Goal: Task Accomplishment & Management: Manage account settings

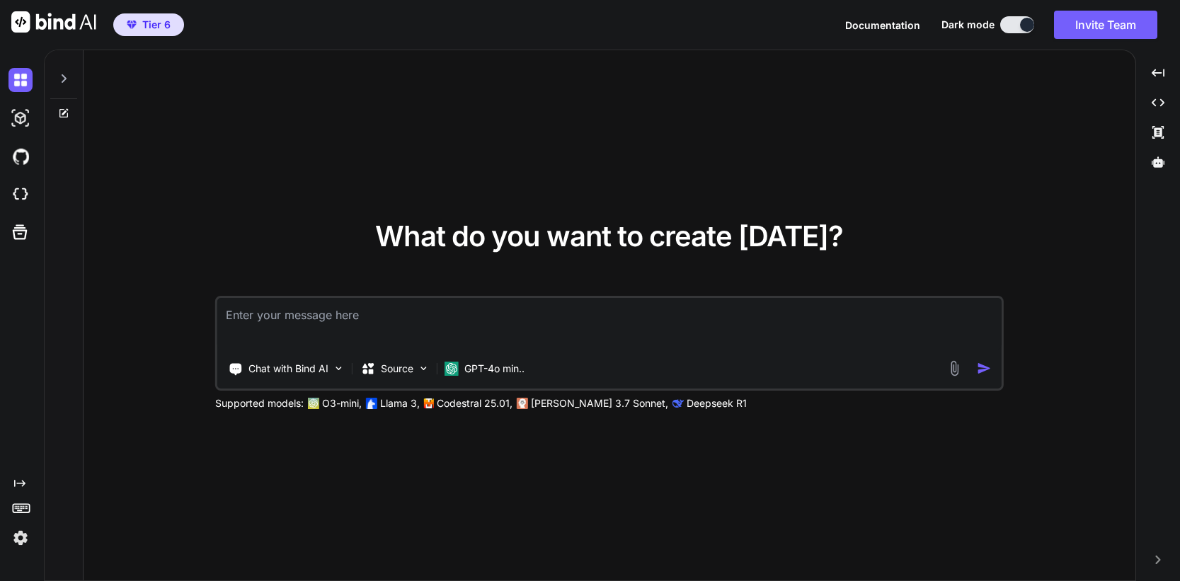
click at [19, 532] on img at bounding box center [20, 538] width 24 height 24
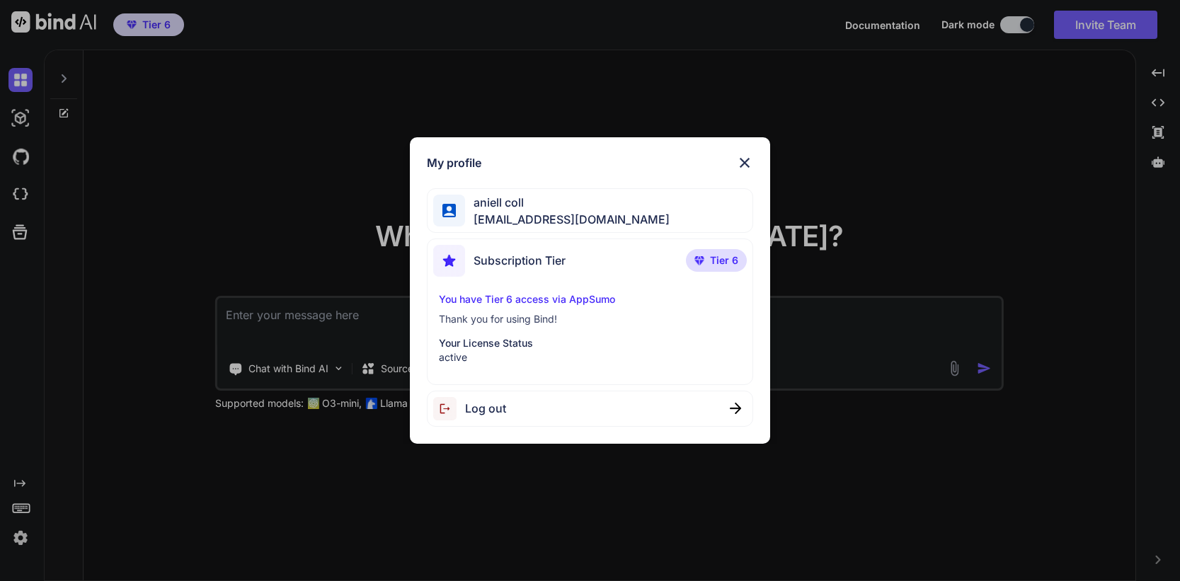
click at [235, 209] on div "My profile aniell coll [EMAIL_ADDRESS][DOMAIN_NAME] Subscription Tier Tier 6 Yo…" at bounding box center [590, 290] width 1180 height 581
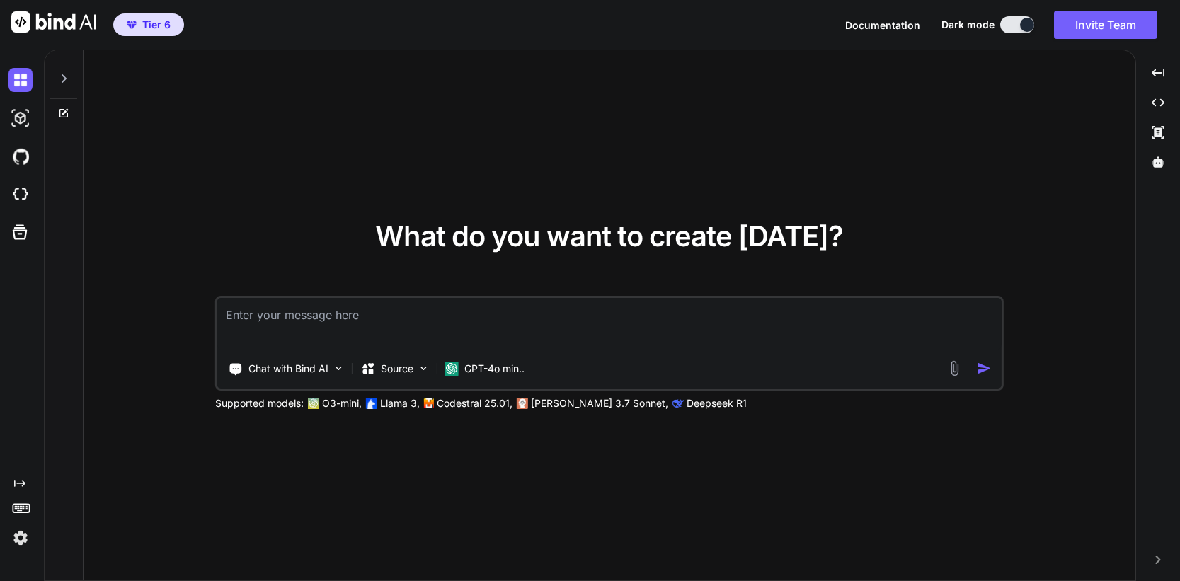
click at [63, 76] on icon at bounding box center [64, 78] width 5 height 8
type textarea "x"
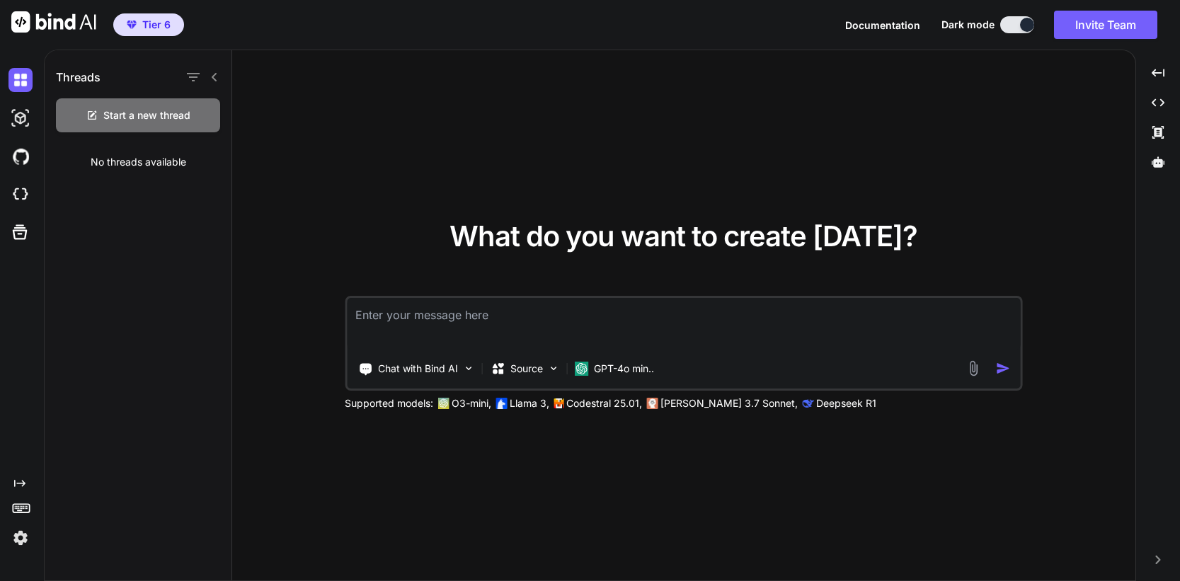
click at [63, 76] on h1 "Threads" at bounding box center [78, 77] width 45 height 17
click at [27, 185] on img at bounding box center [20, 195] width 24 height 24
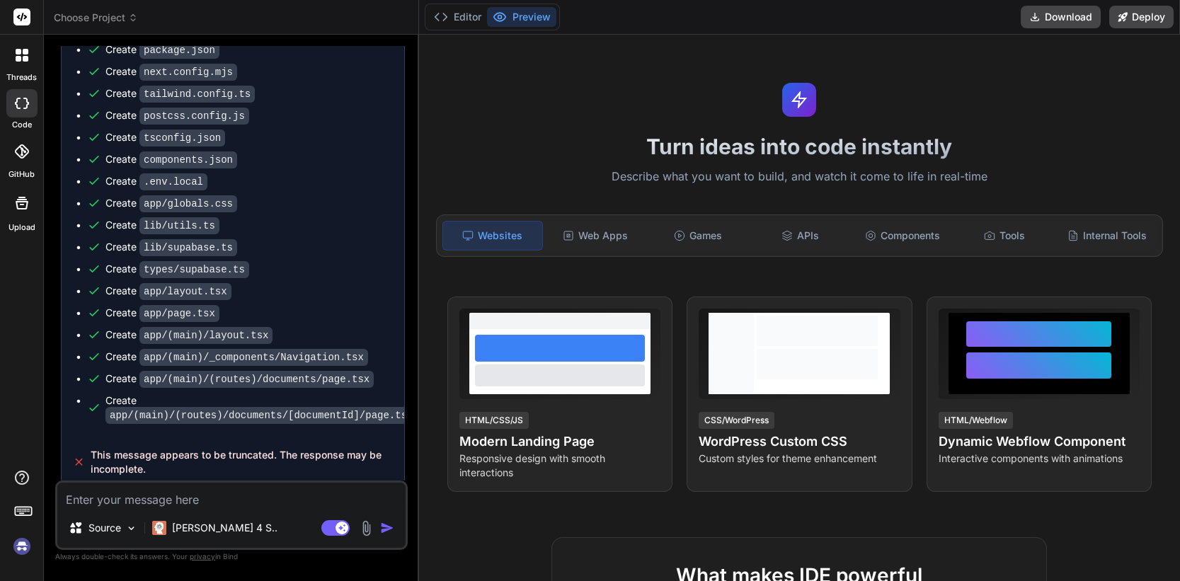
scroll to position [844, 0]
click at [23, 60] on icon at bounding box center [26, 59] width 6 height 6
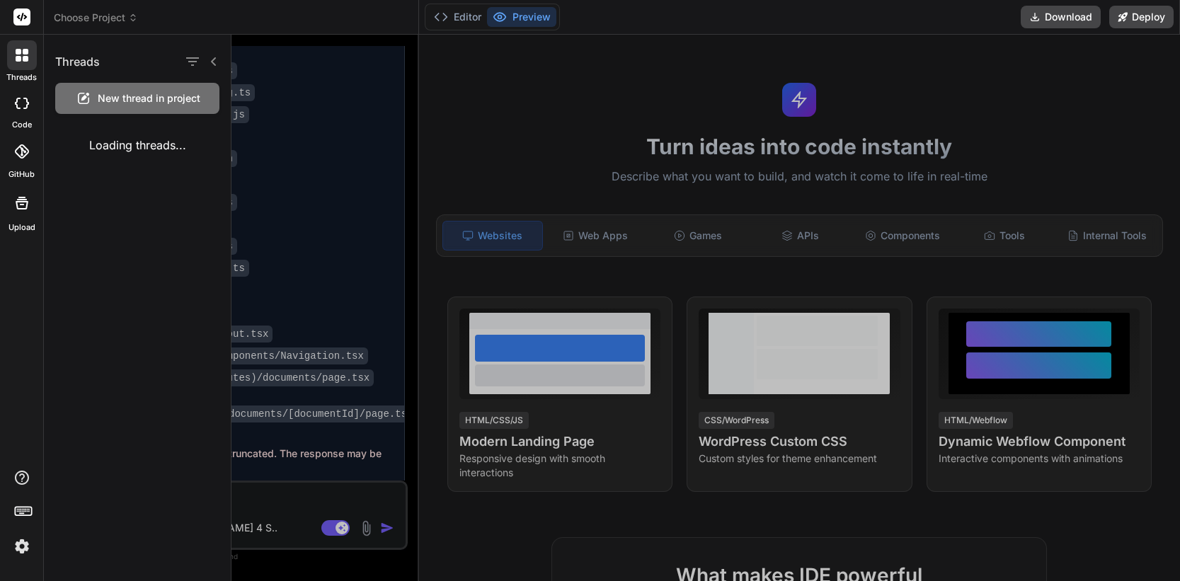
type textarea "x"
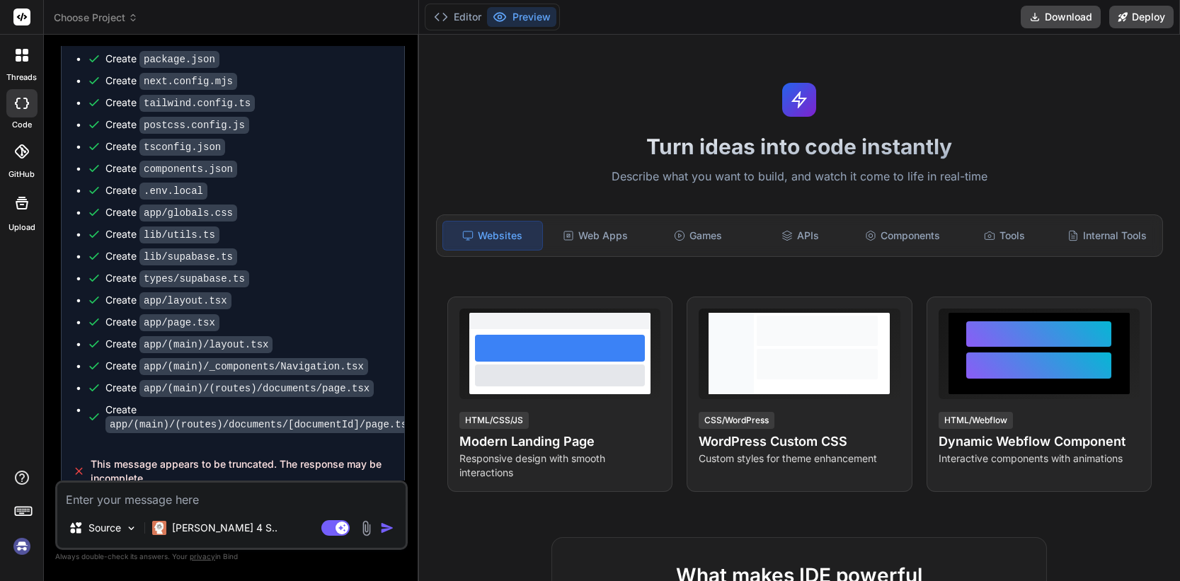
scroll to position [844, 0]
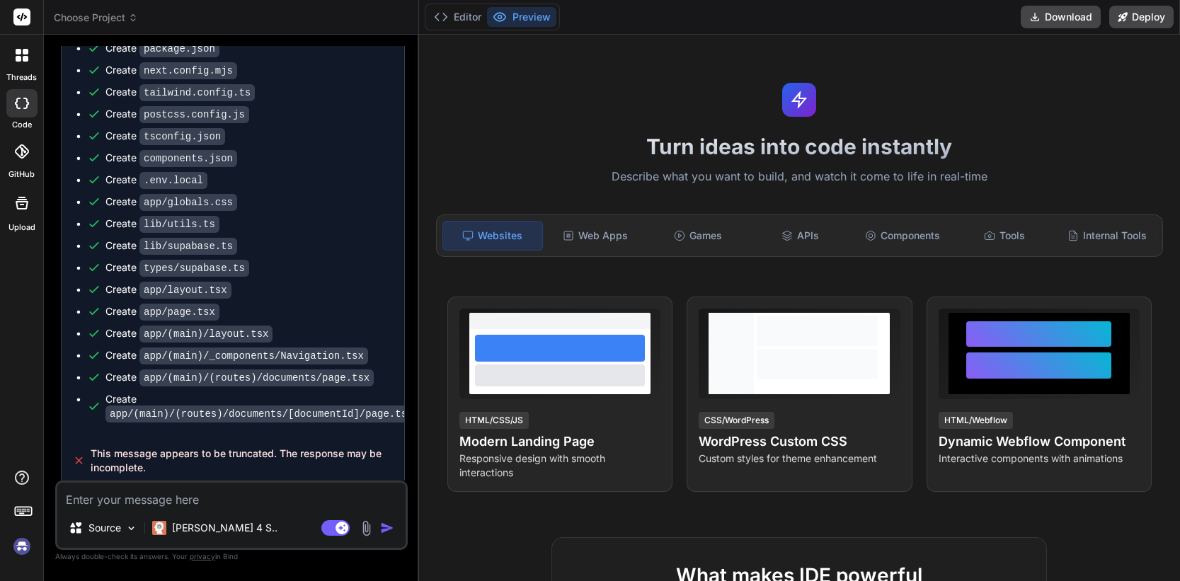
click at [26, 50] on icon at bounding box center [26, 52] width 6 height 6
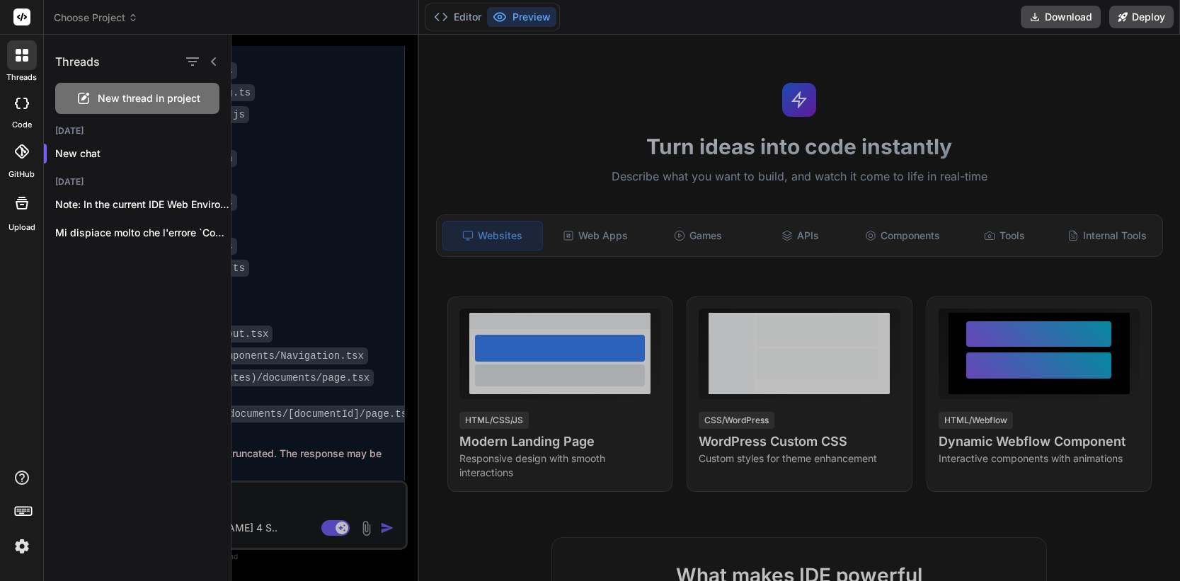
click at [318, 212] on div at bounding box center [705, 308] width 948 height 546
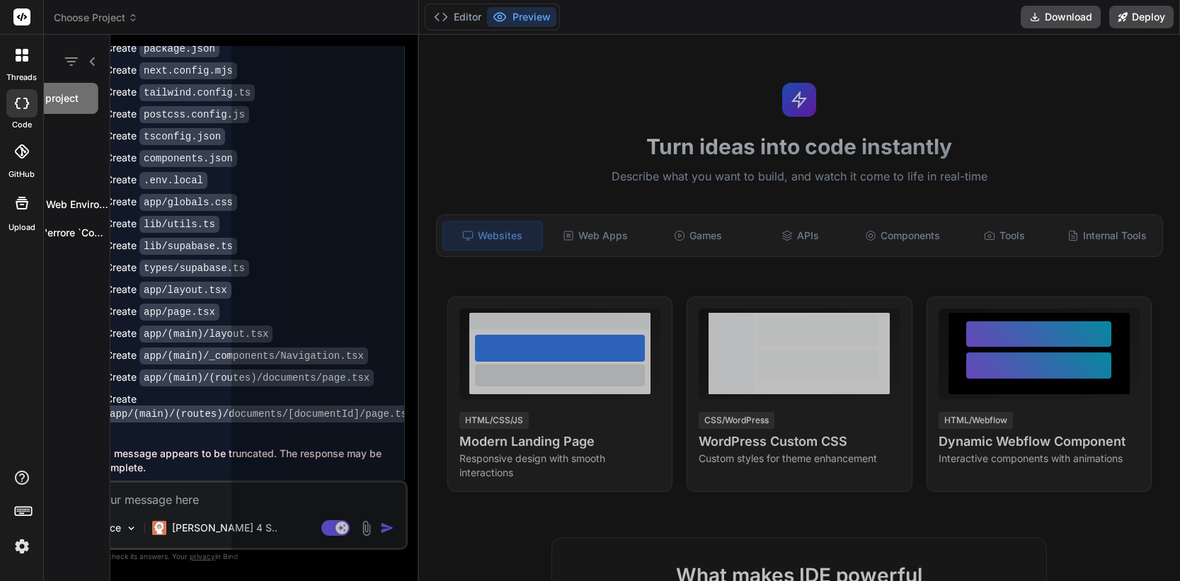
scroll to position [0, 0]
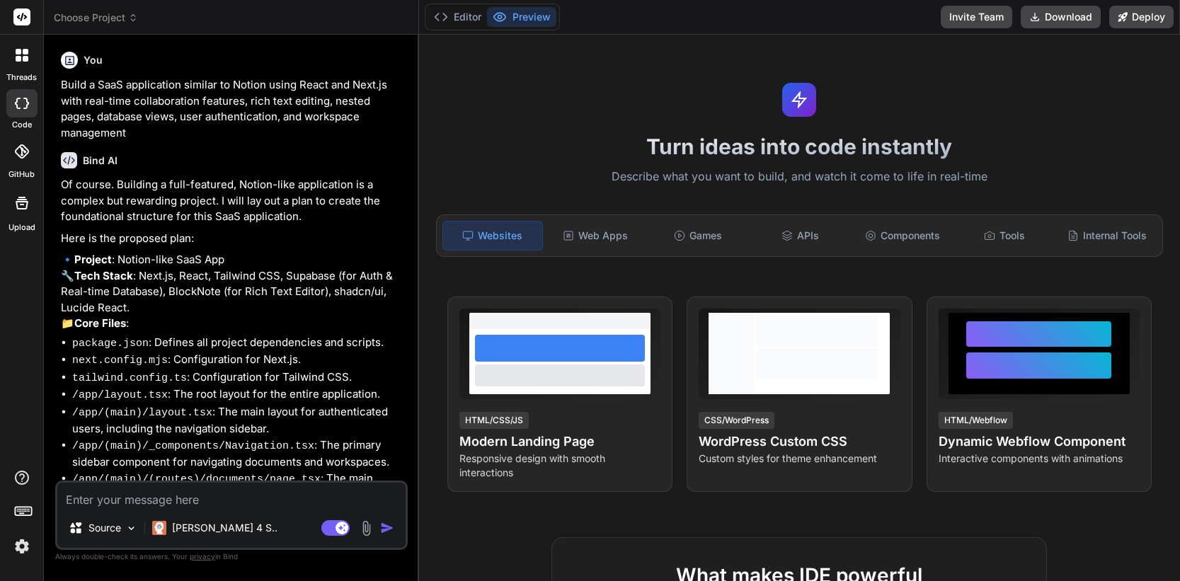
click at [16, 56] on icon at bounding box center [19, 59] width 6 height 6
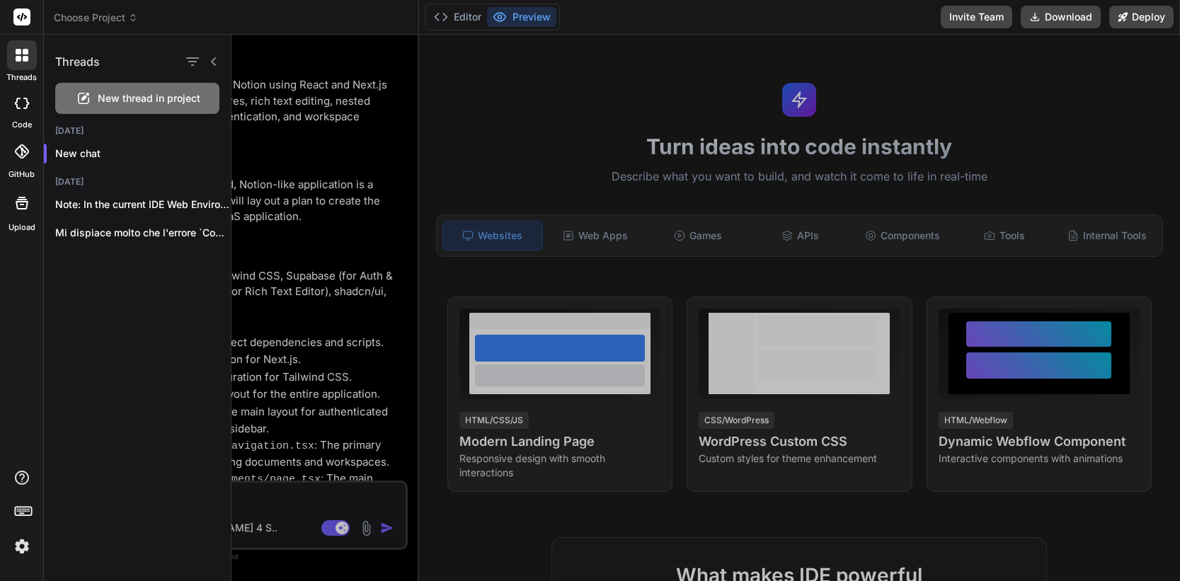
click at [321, 191] on div at bounding box center [705, 308] width 948 height 546
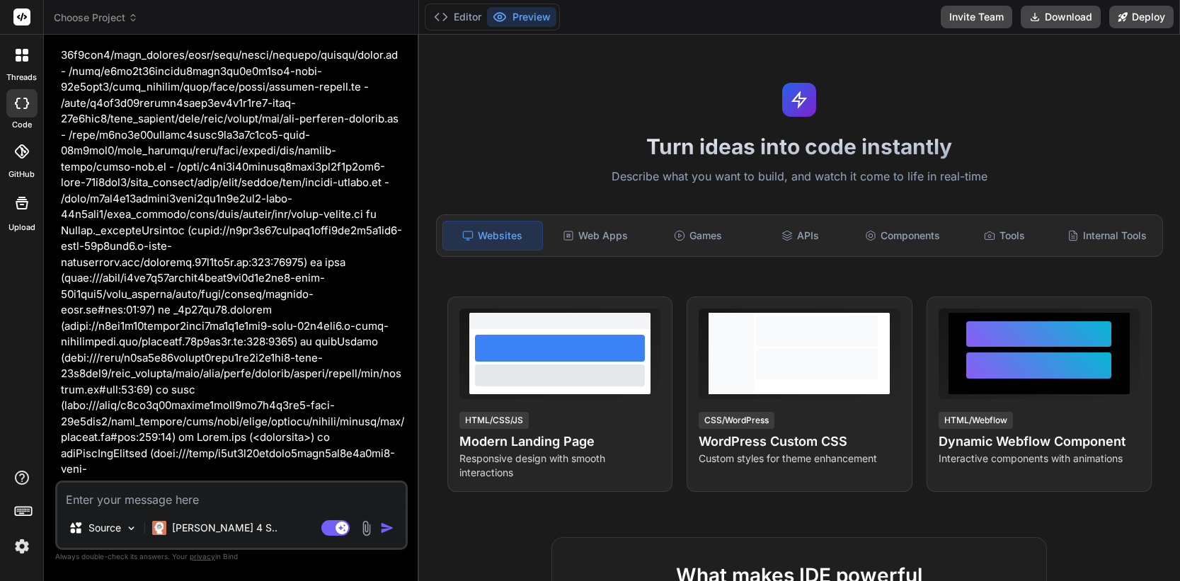
scroll to position [1813, 0]
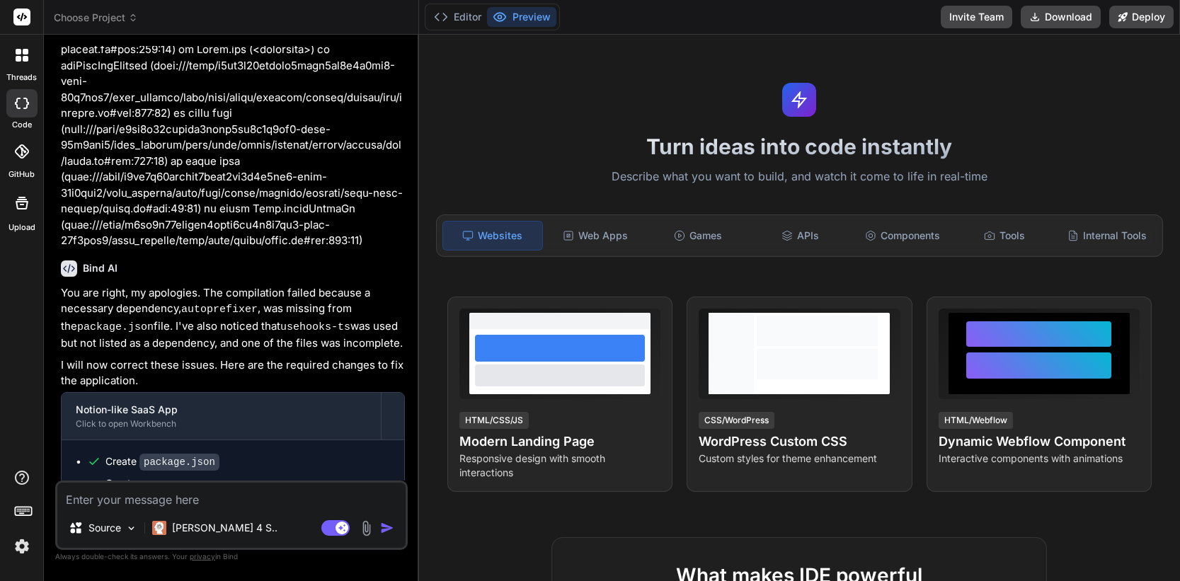
click at [24, 544] on img at bounding box center [22, 546] width 24 height 24
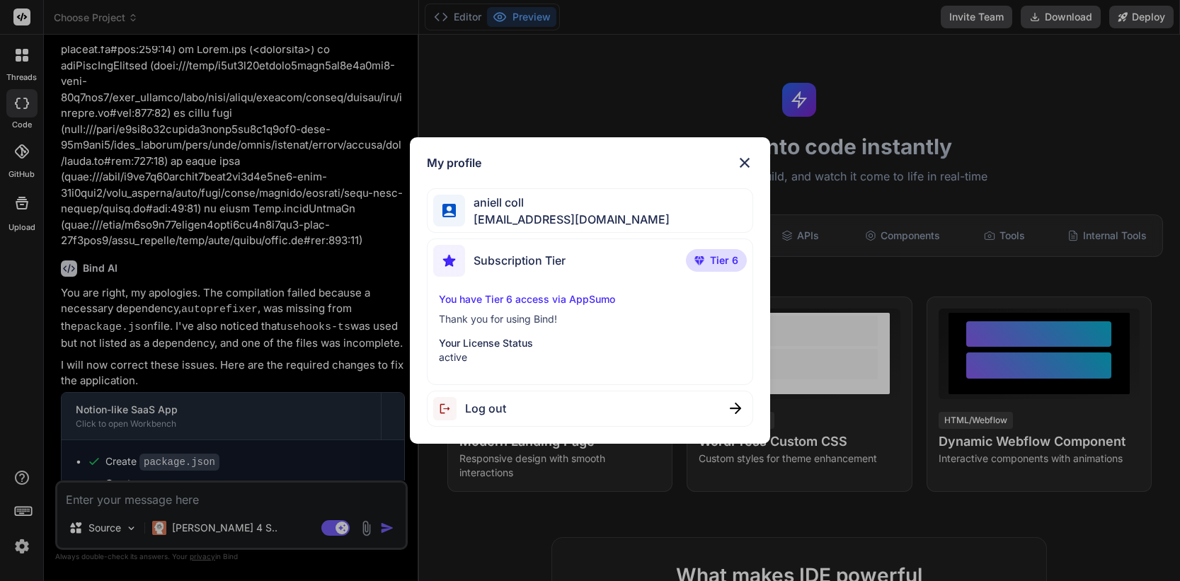
click at [280, 301] on div "My profile aniell coll [EMAIL_ADDRESS][DOMAIN_NAME] Subscription Tier Tier 6 Yo…" at bounding box center [590, 290] width 1180 height 581
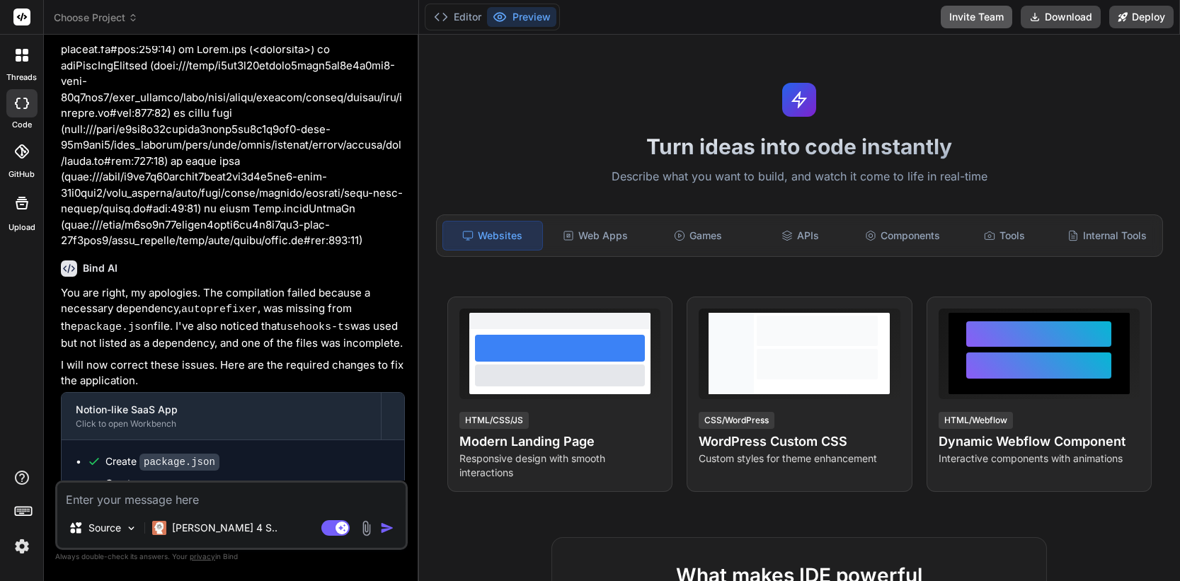
click at [978, 25] on button "Invite Team" at bounding box center [976, 17] width 71 height 23
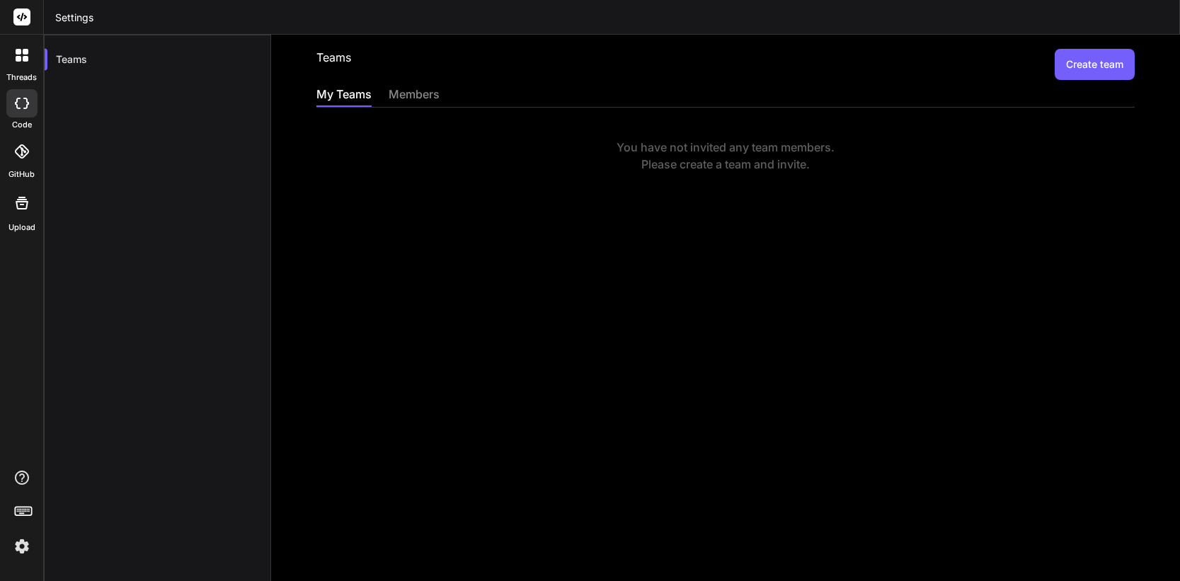
click at [409, 90] on div "members" at bounding box center [414, 96] width 51 height 20
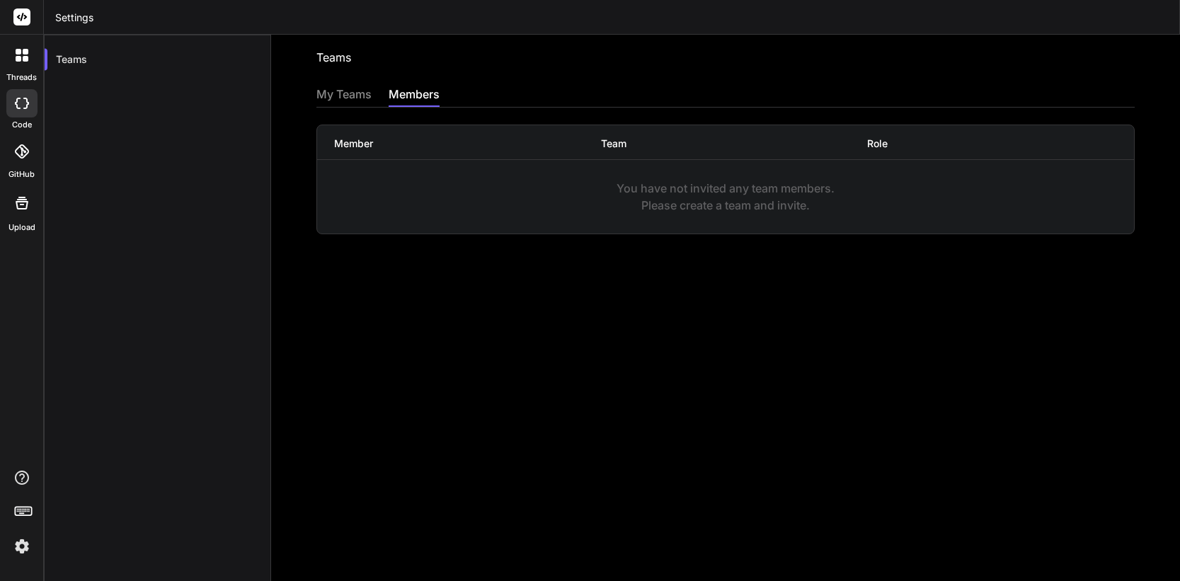
click at [337, 93] on div "My Teams" at bounding box center [343, 96] width 55 height 20
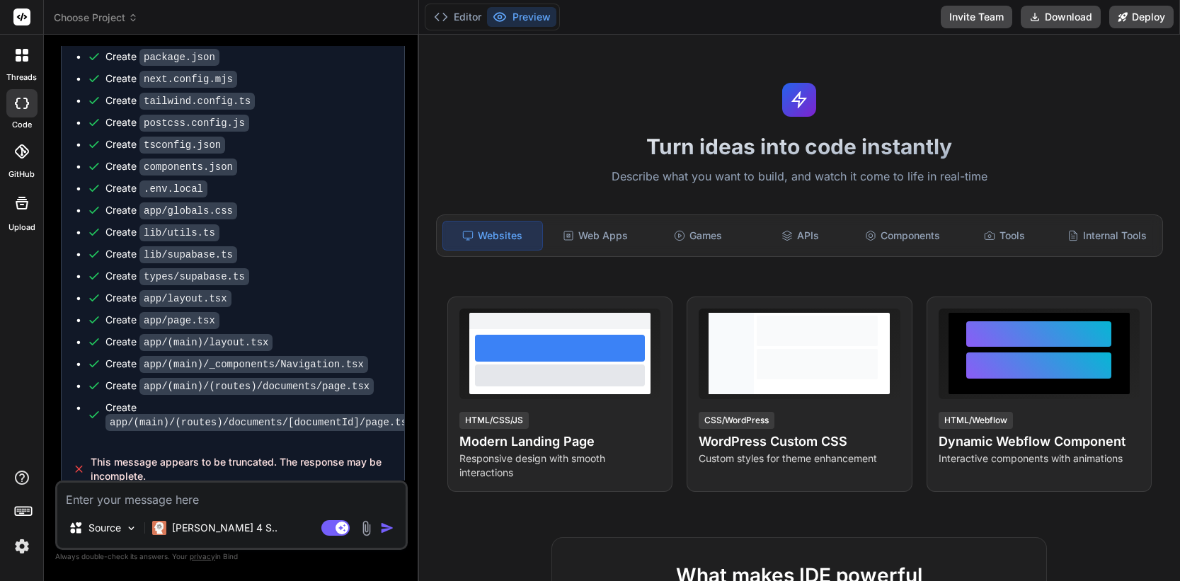
scroll to position [844, 0]
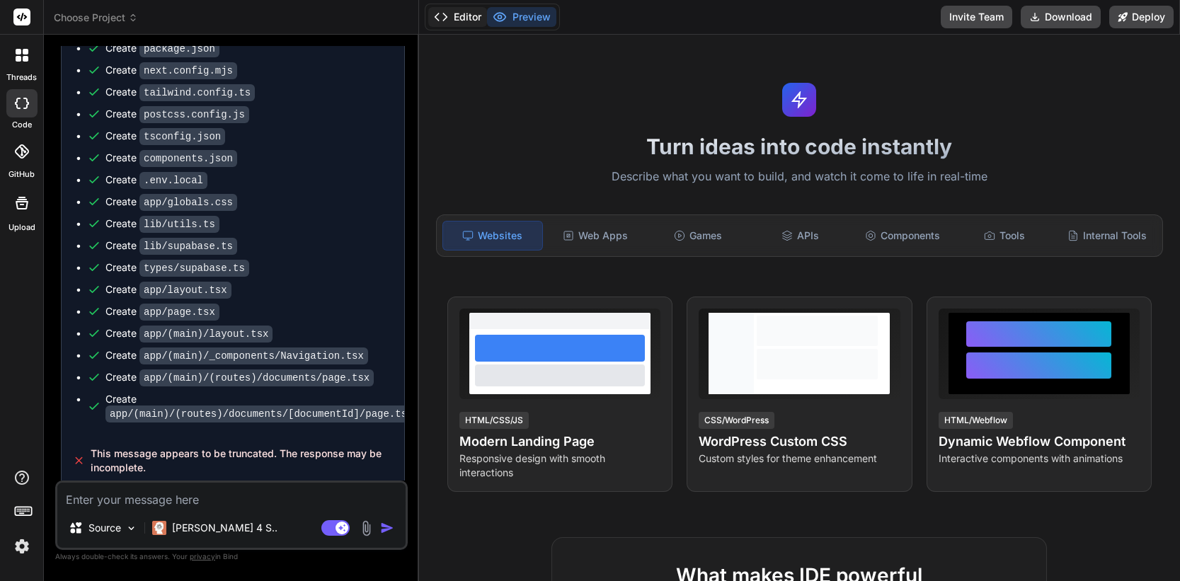
click at [464, 17] on button "Editor" at bounding box center [457, 17] width 59 height 20
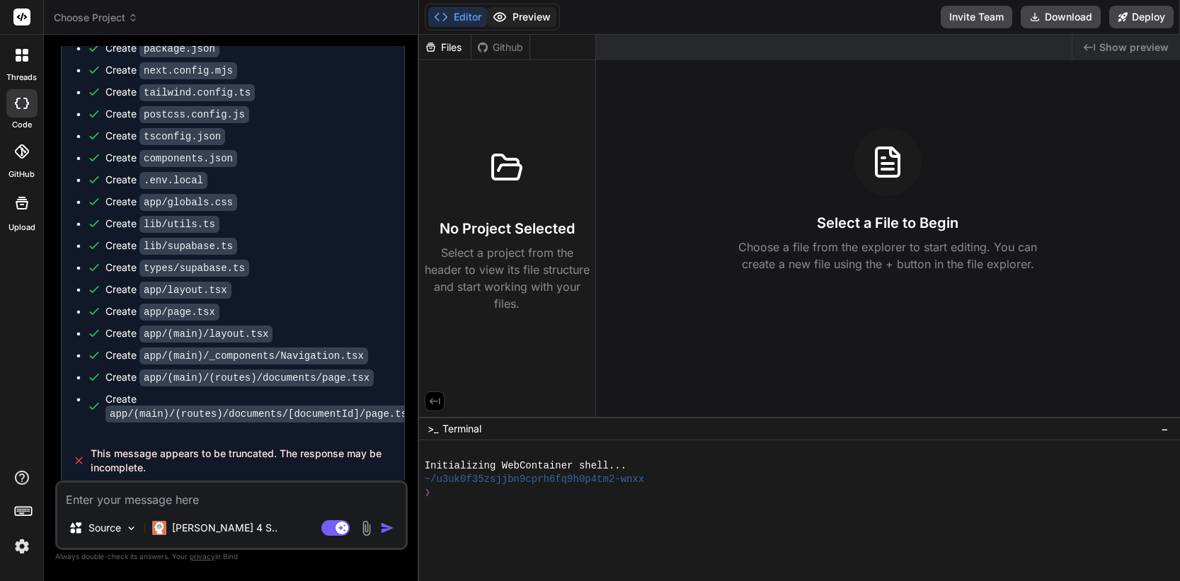
click at [514, 21] on button "Preview" at bounding box center [521, 17] width 69 height 20
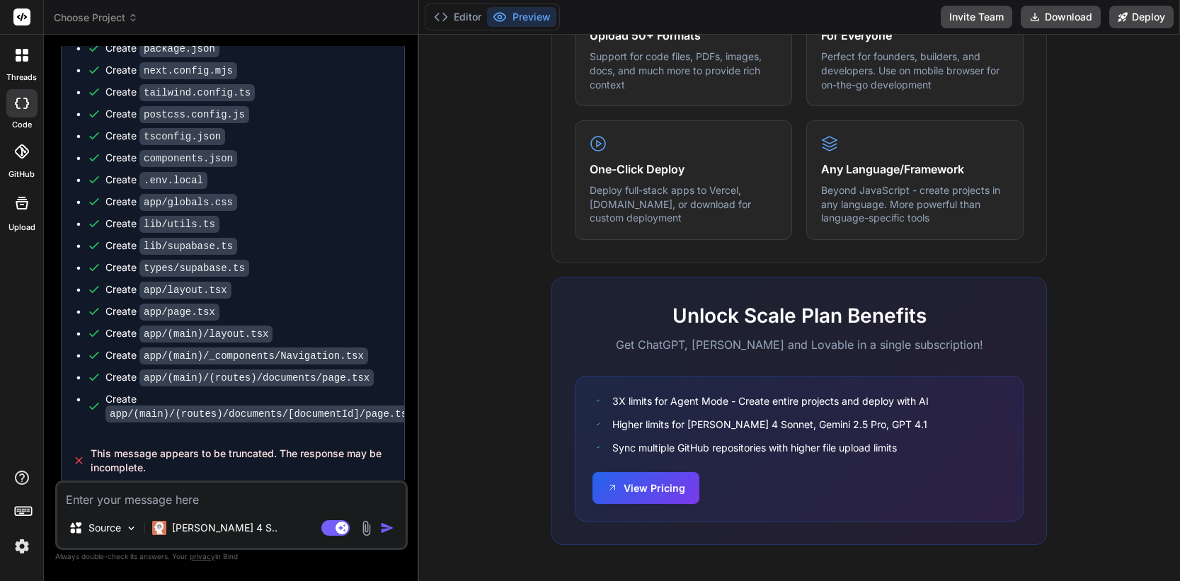
scroll to position [0, 0]
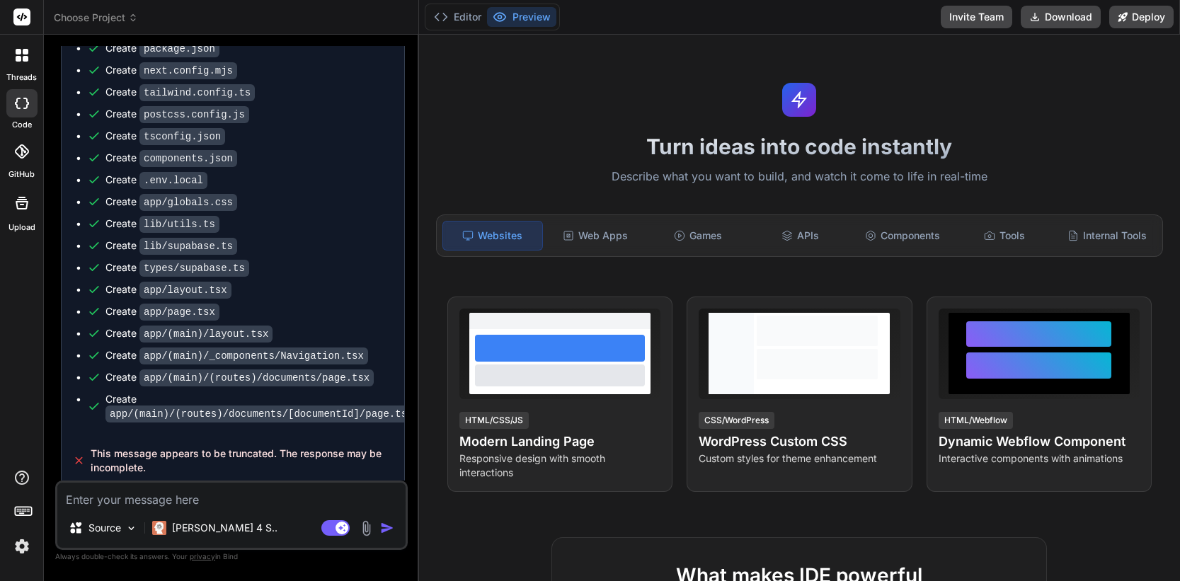
click at [21, 553] on img at bounding box center [22, 546] width 24 height 24
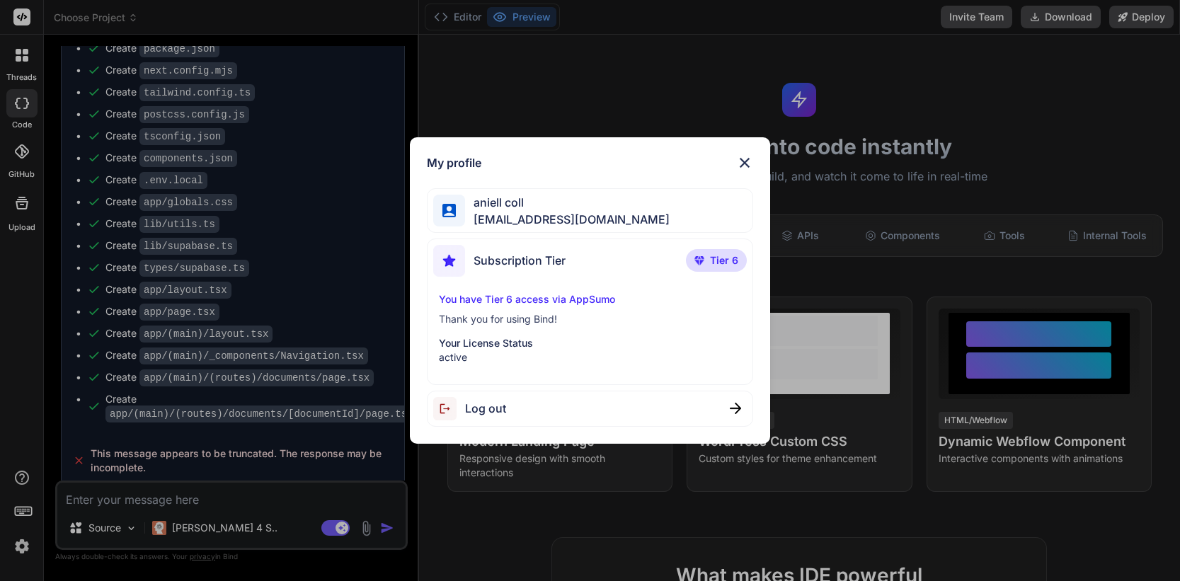
click at [491, 398] on div "Log out" at bounding box center [469, 408] width 73 height 23
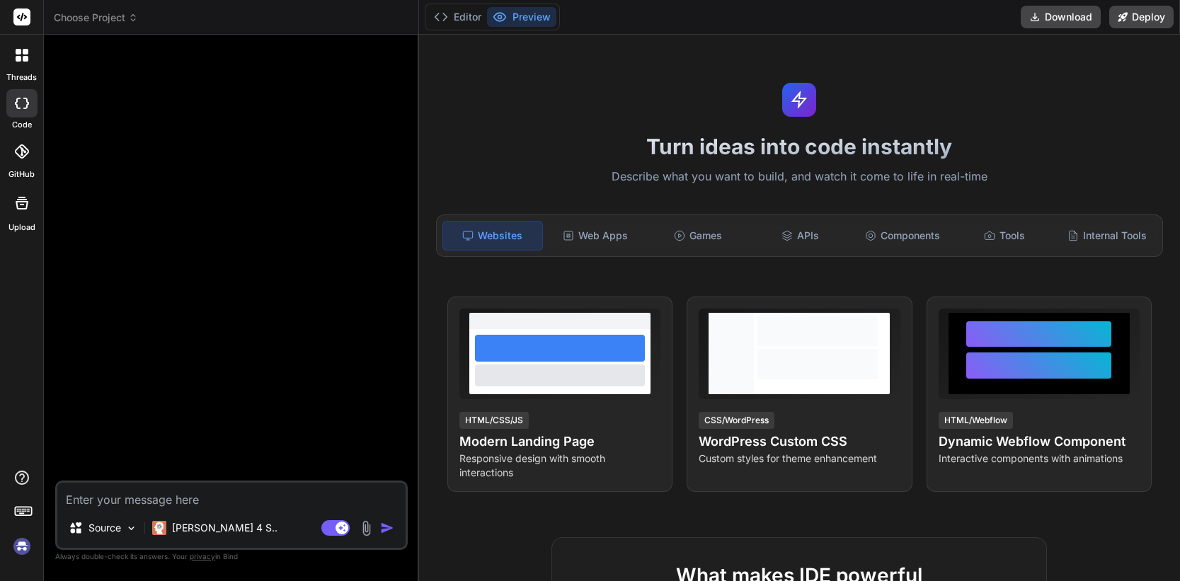
click at [18, 548] on img at bounding box center [22, 546] width 24 height 24
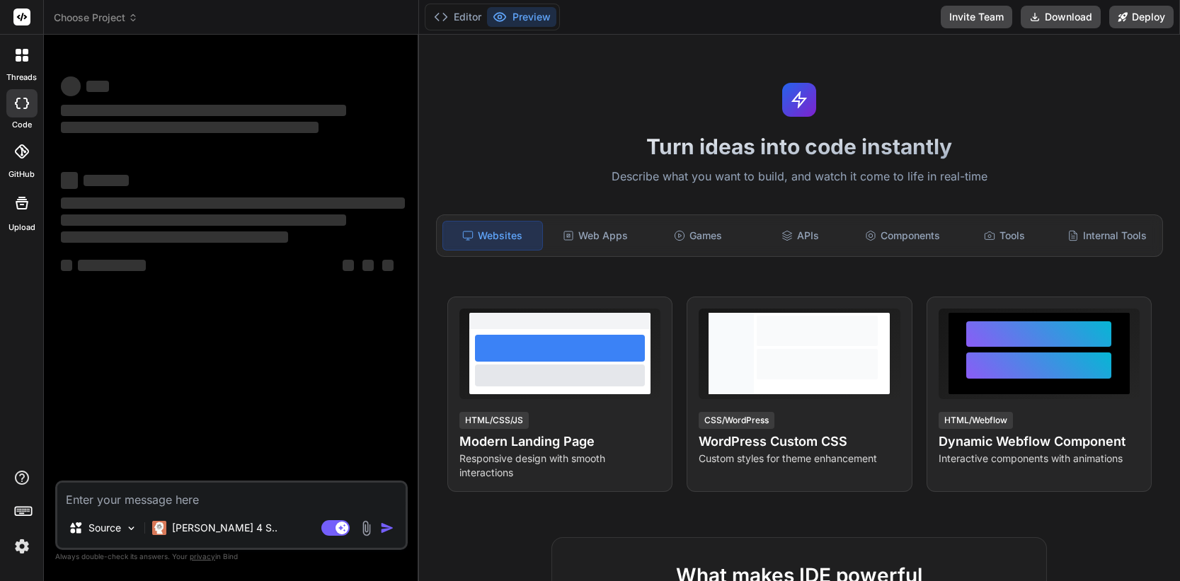
type textarea "x"
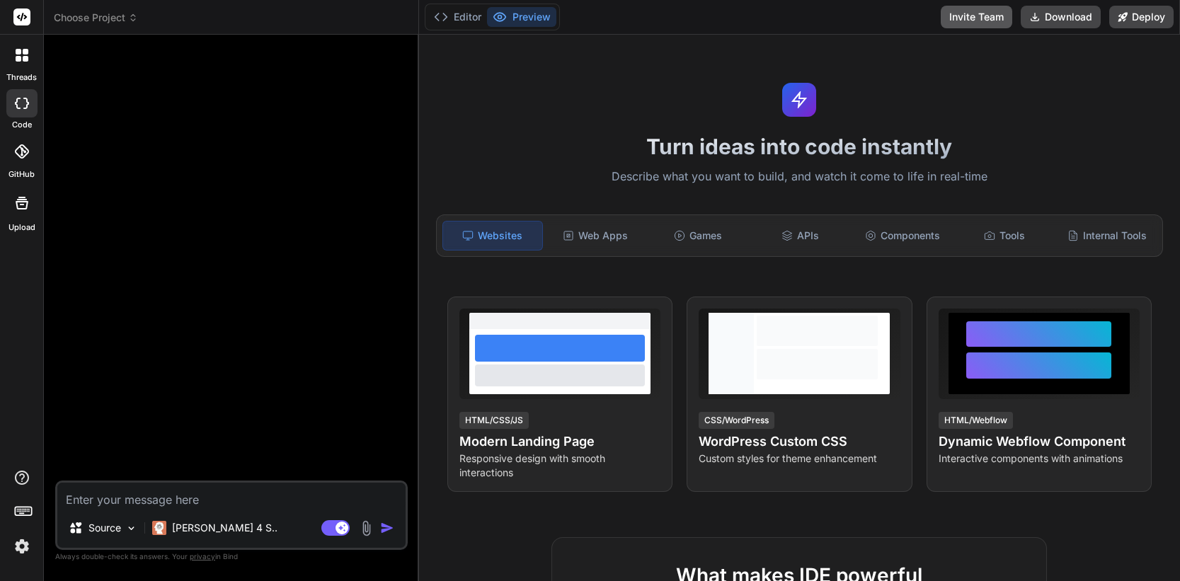
click at [958, 17] on button "Invite Team" at bounding box center [976, 17] width 71 height 23
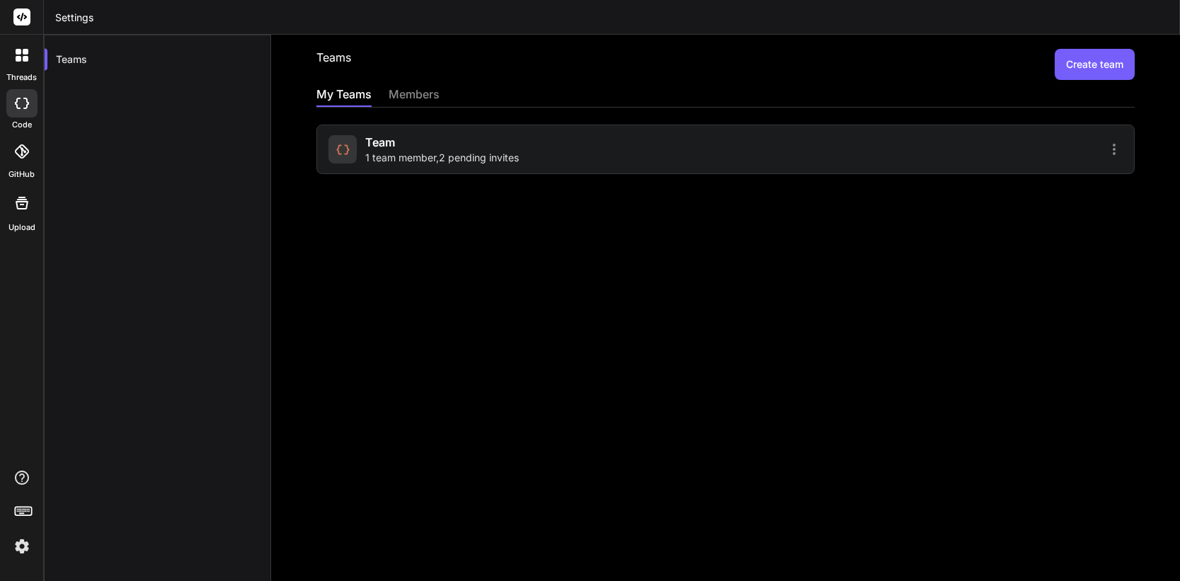
click at [488, 146] on div "Team 1 team member , 2 pending invites" at bounding box center [442, 149] width 154 height 31
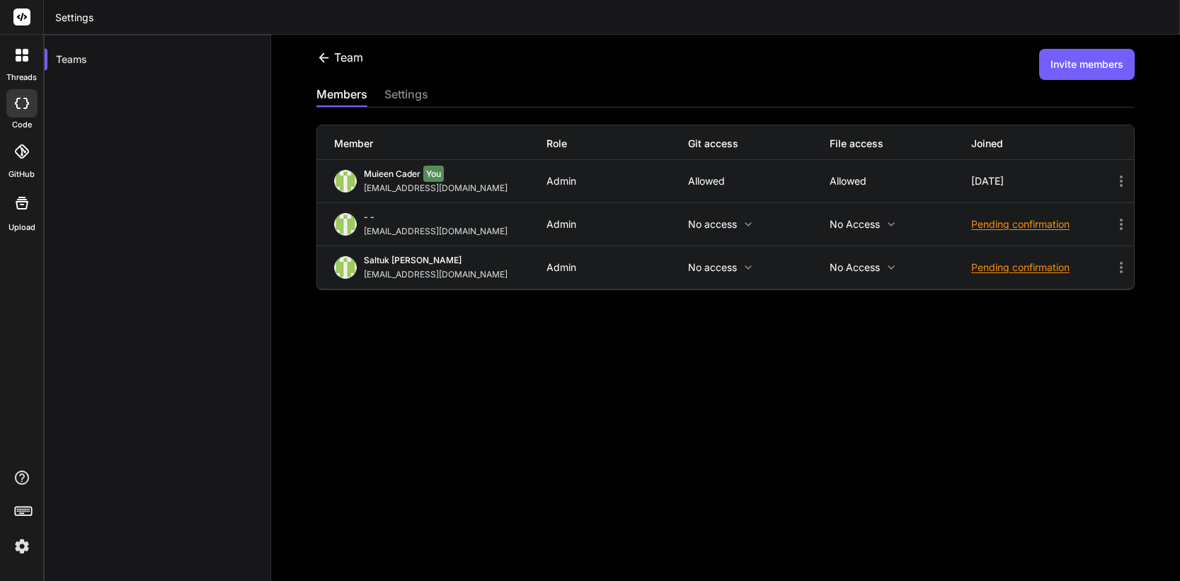
click at [1122, 227] on icon at bounding box center [1121, 224] width 17 height 17
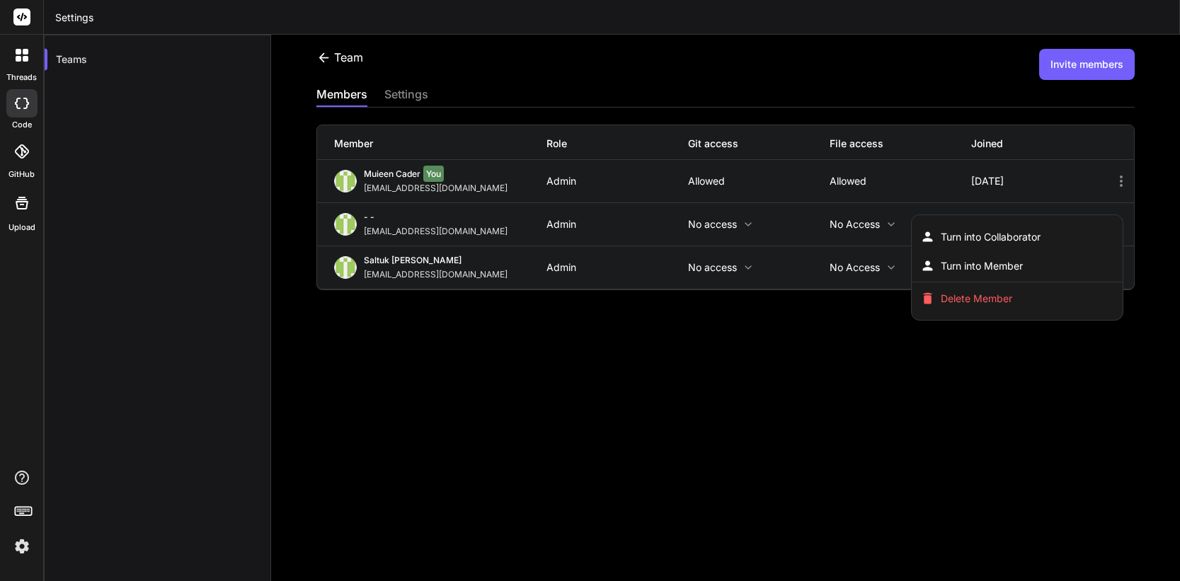
click at [728, 319] on div at bounding box center [590, 290] width 1180 height 581
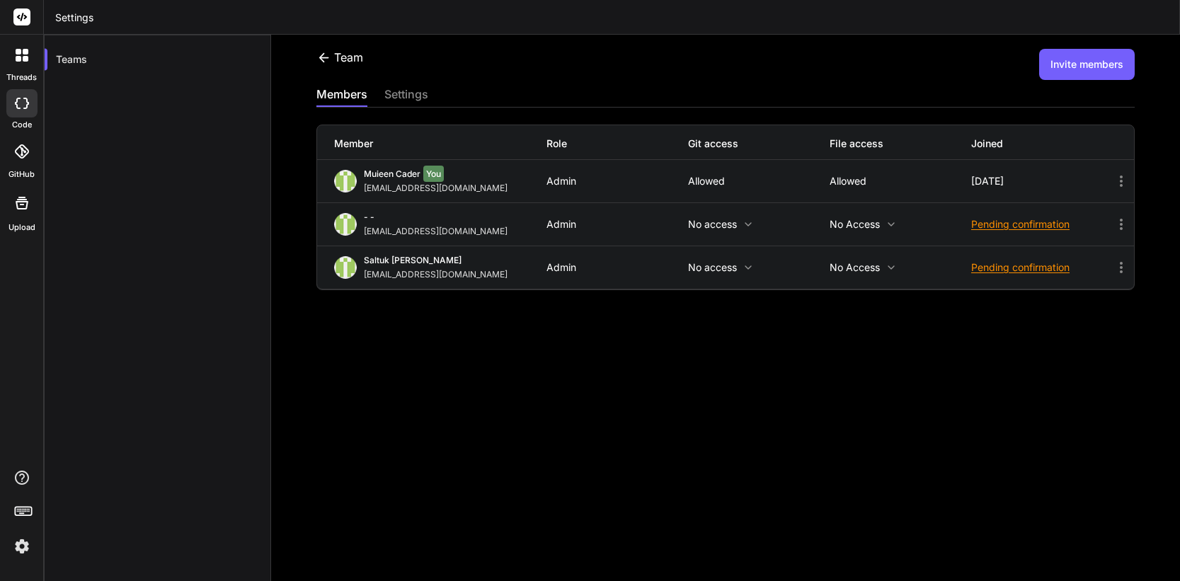
click at [1124, 223] on icon at bounding box center [1121, 224] width 17 height 17
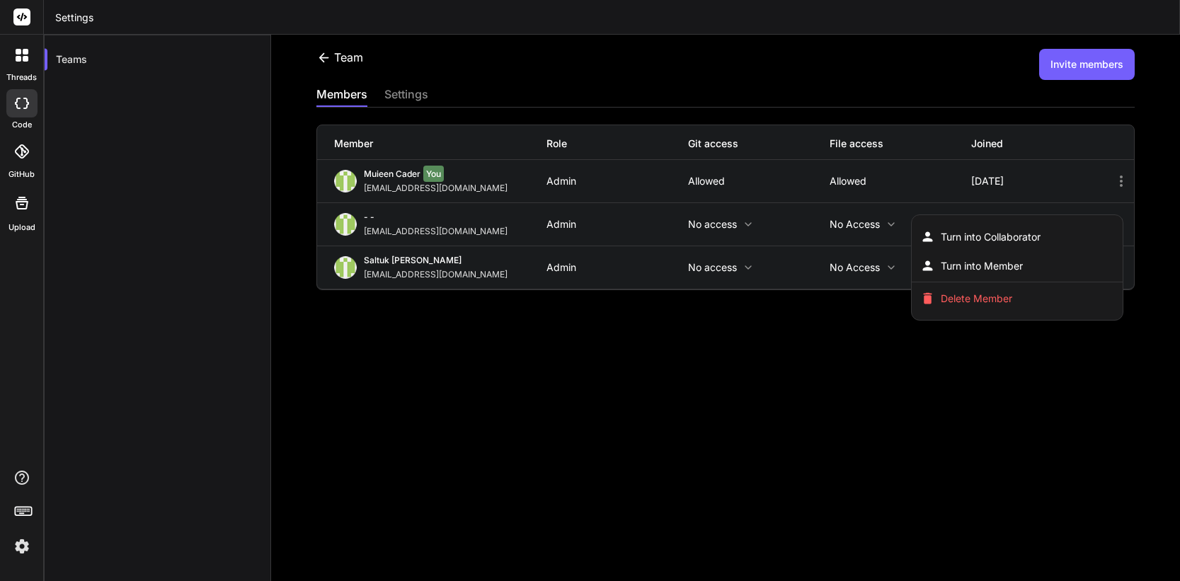
click at [688, 358] on div at bounding box center [590, 290] width 1180 height 581
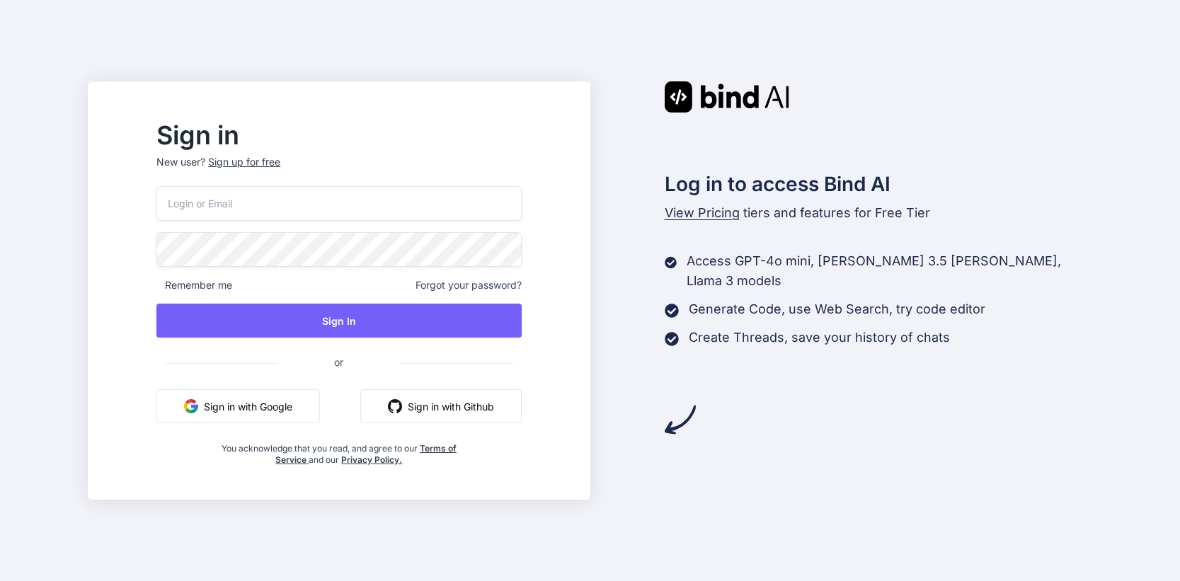
click at [305, 200] on input "email" at bounding box center [338, 203] width 364 height 35
paste input "[EMAIL_ADDRESS][DOMAIN_NAME]"
type input "[EMAIL_ADDRESS][DOMAIN_NAME]"
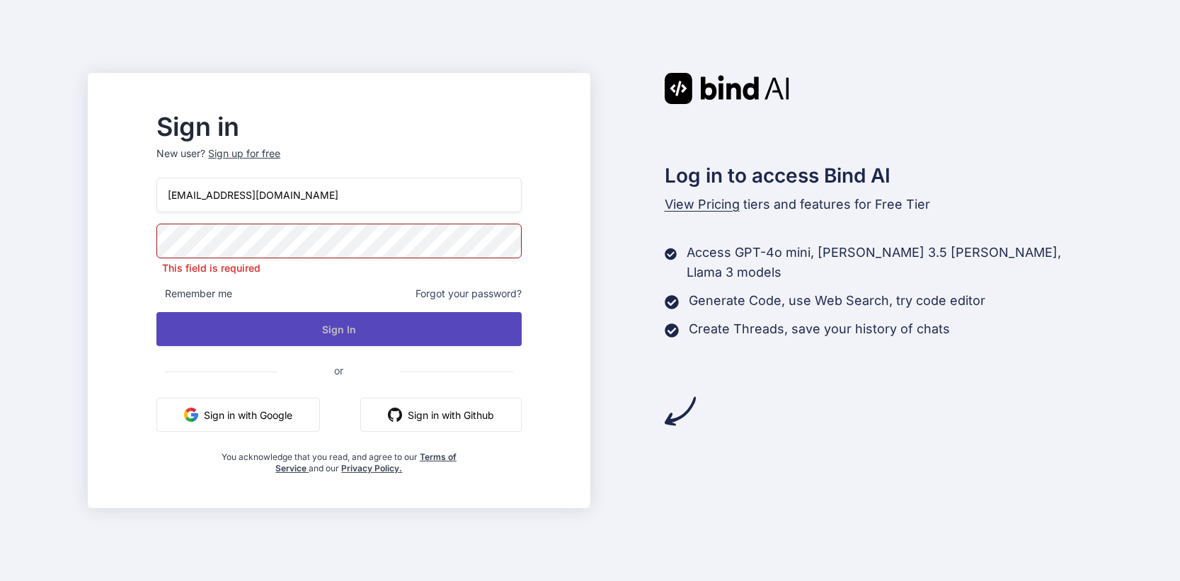
click at [386, 333] on button "Sign In" at bounding box center [338, 329] width 364 height 34
